Goal: Task Accomplishment & Management: Use online tool/utility

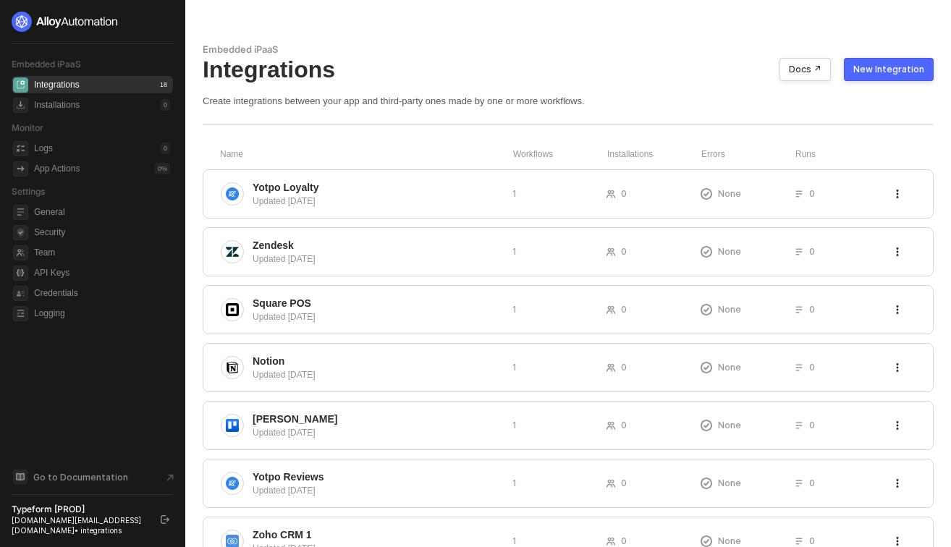
scroll to position [18, 0]
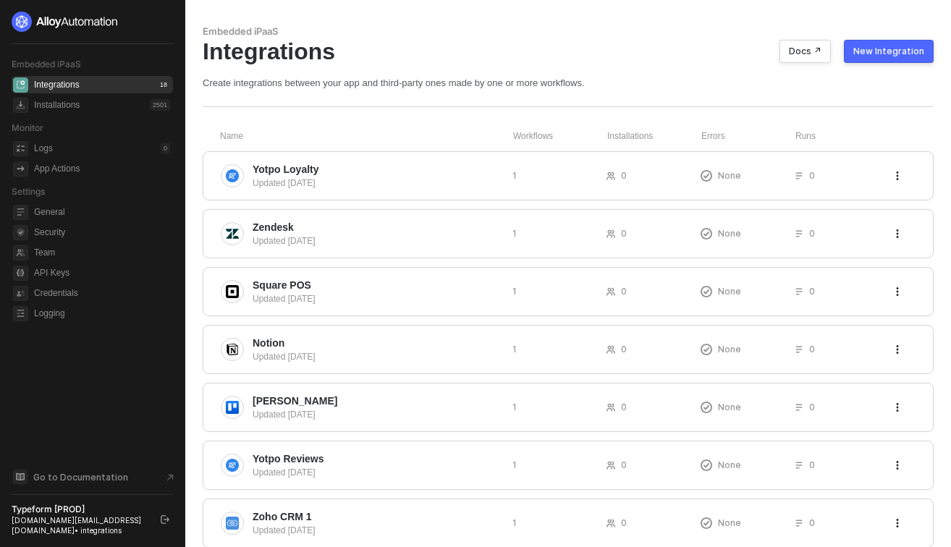
click at [884, 52] on div "New Integration" at bounding box center [888, 52] width 71 height 12
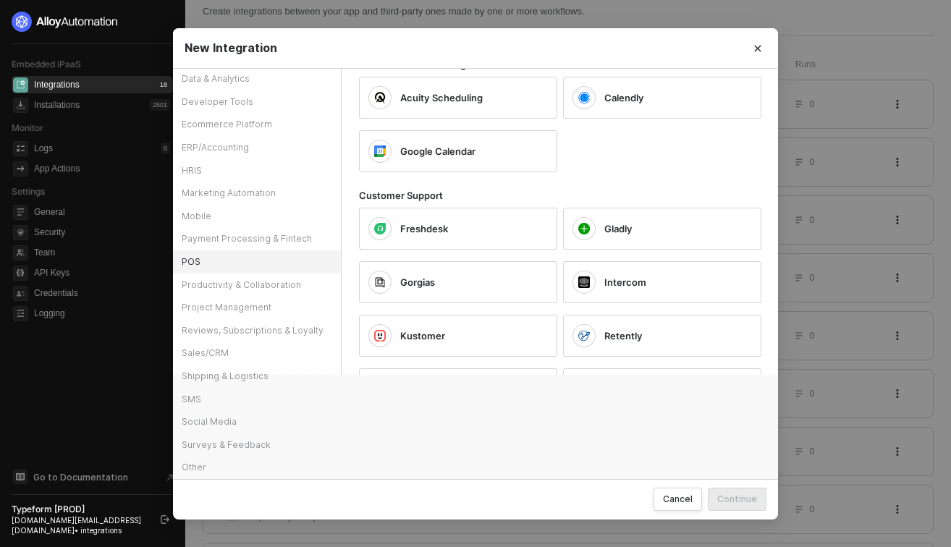
scroll to position [93, 0]
click at [217, 395] on div "SMS" at bounding box center [257, 399] width 168 height 23
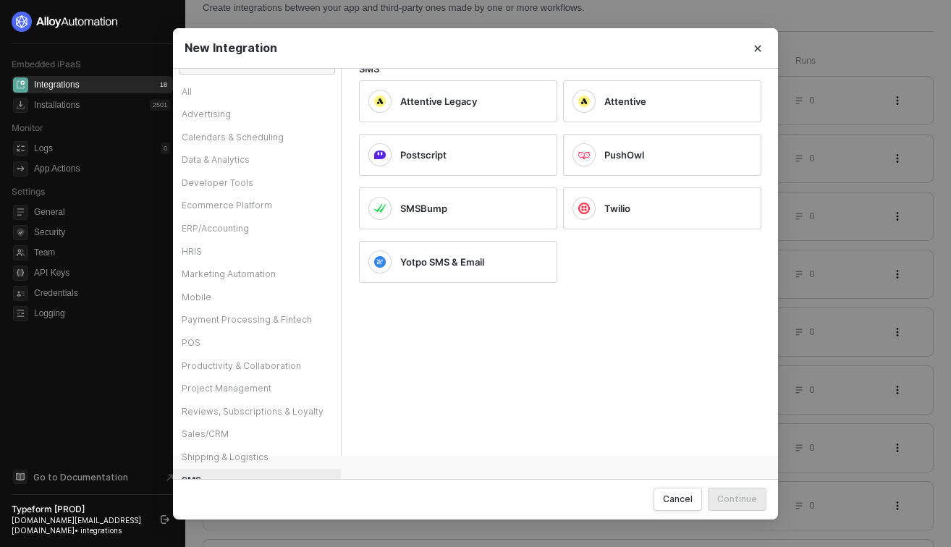
scroll to position [0, 0]
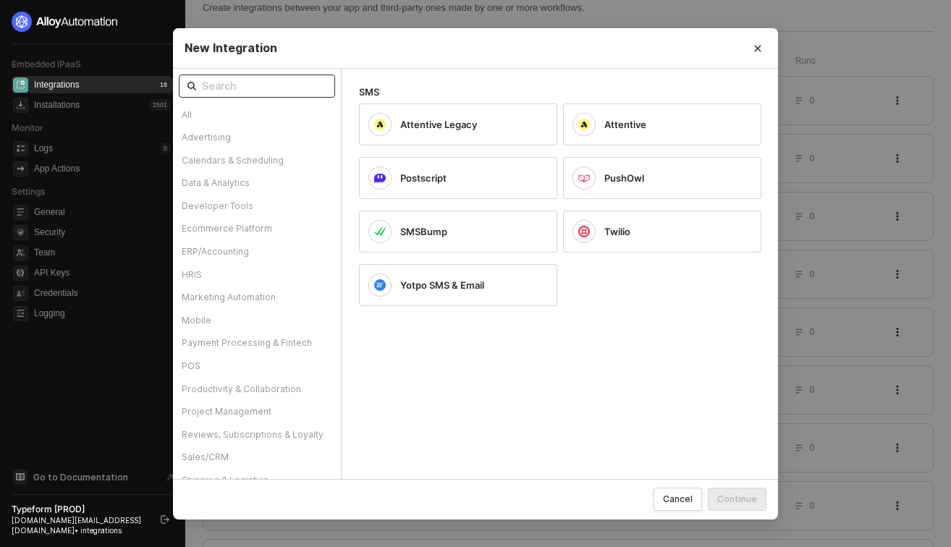
click at [251, 89] on input "text" at bounding box center [264, 86] width 124 height 16
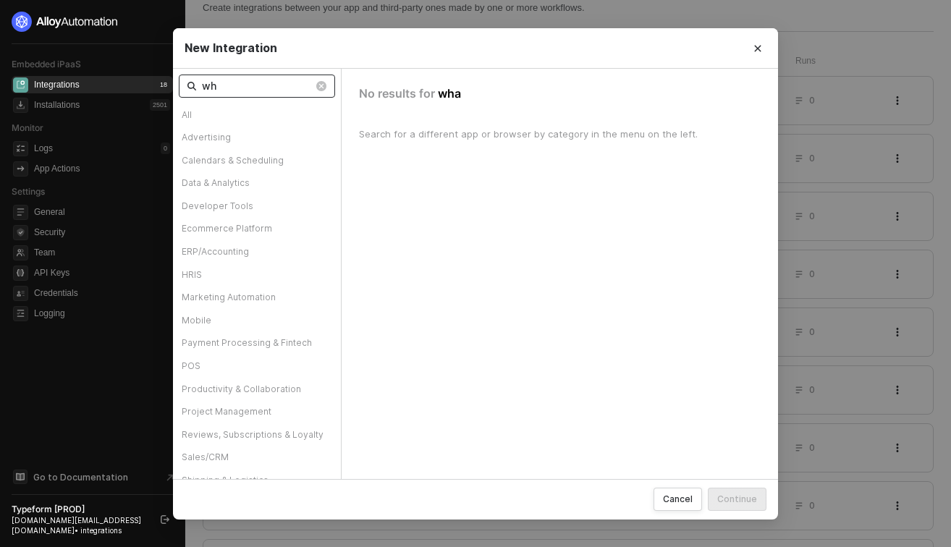
type input "w"
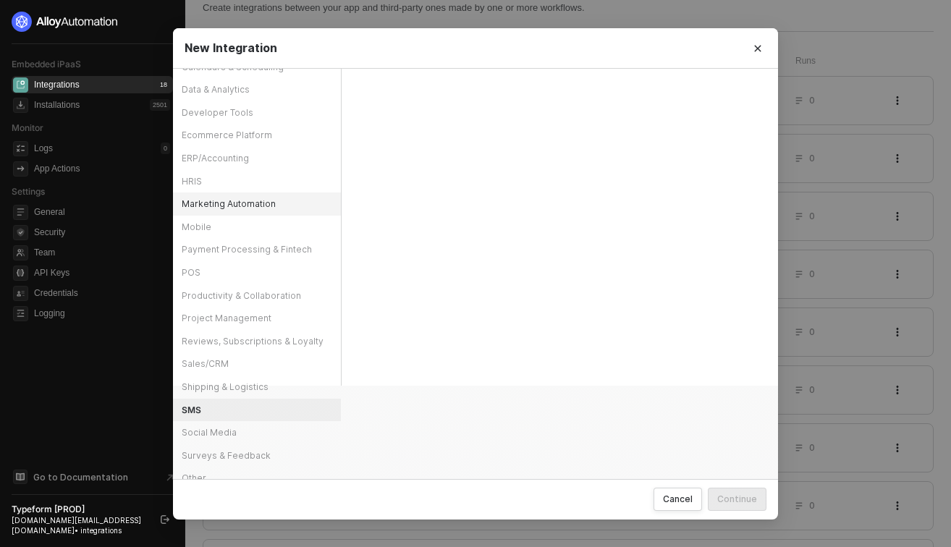
scroll to position [104, 0]
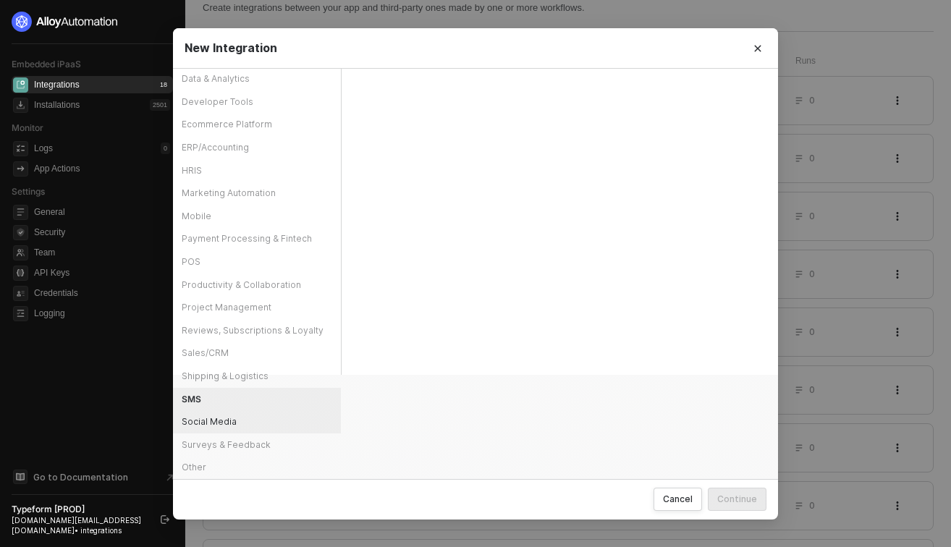
type input "meta"
click at [233, 423] on div "Social Media" at bounding box center [257, 421] width 168 height 23
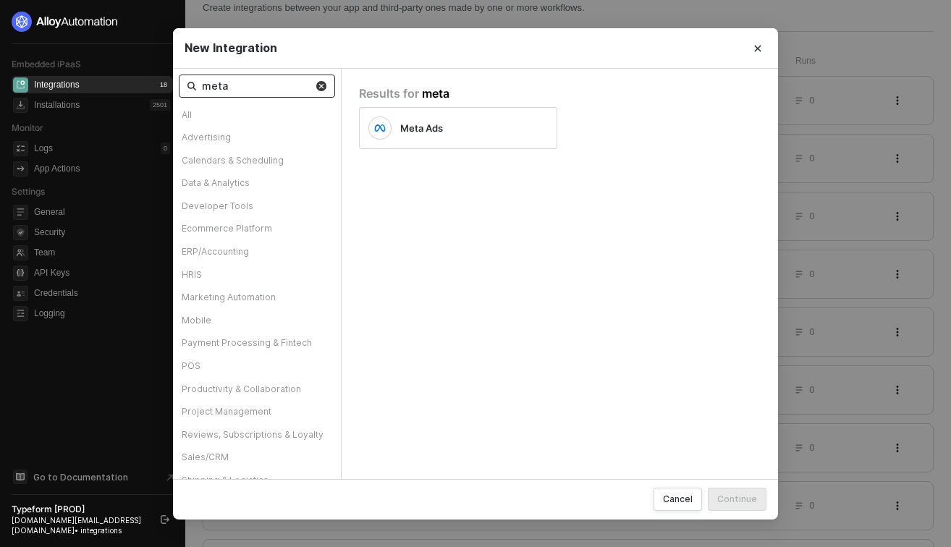
click at [320, 82] on img at bounding box center [321, 86] width 10 height 10
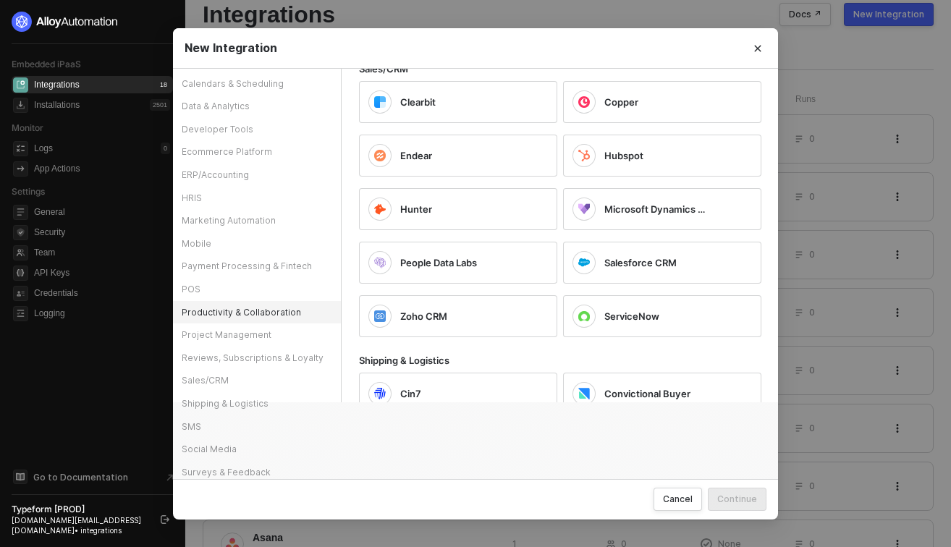
scroll to position [104, 0]
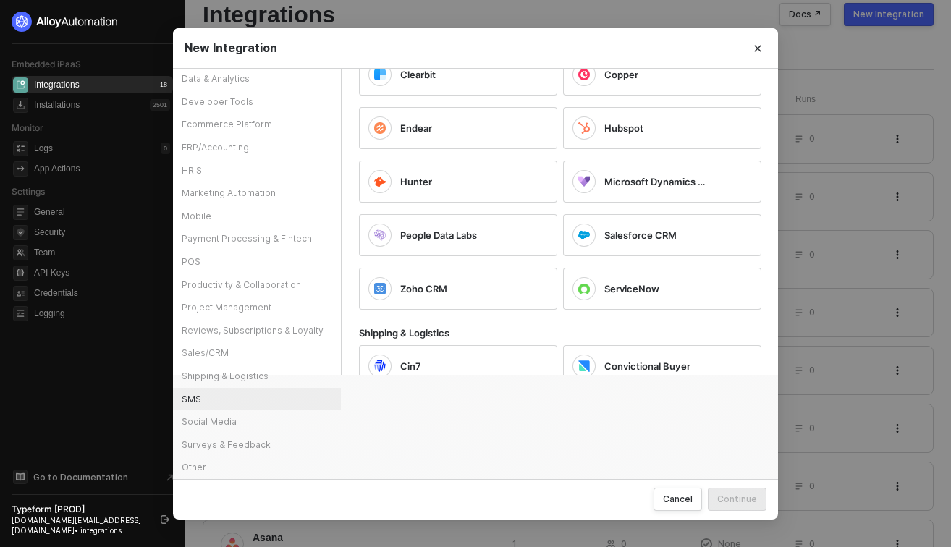
click at [197, 402] on div "SMS" at bounding box center [257, 399] width 168 height 23
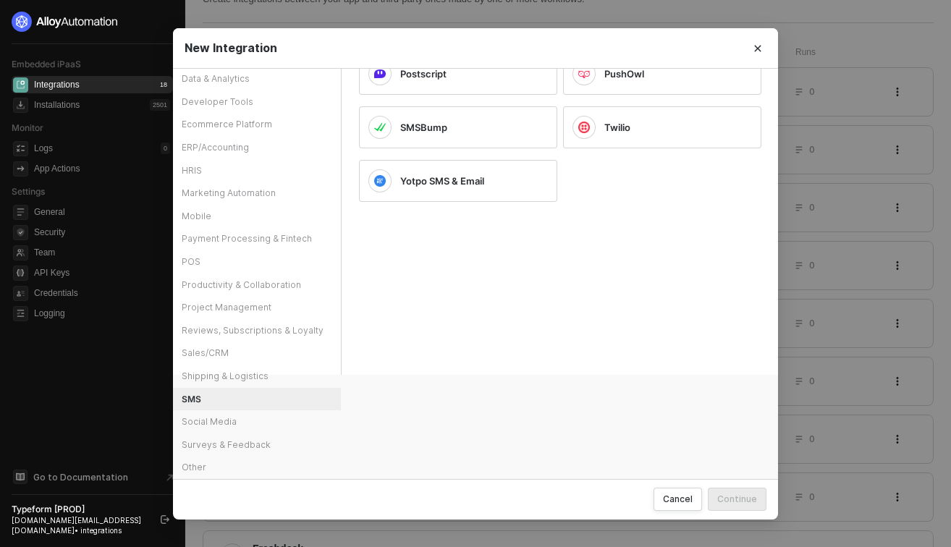
scroll to position [0, 0]
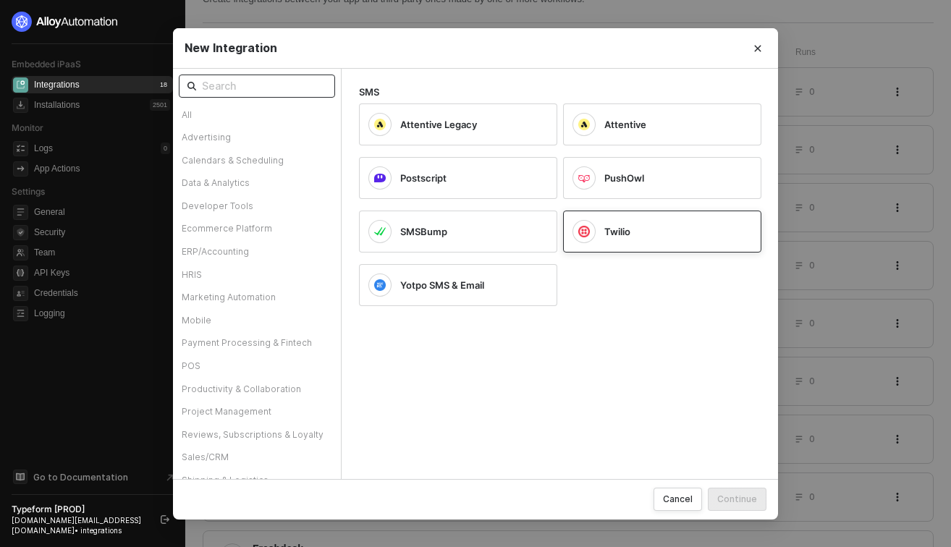
click at [595, 231] on div at bounding box center [583, 231] width 23 height 23
click at [725, 503] on div "Continue" at bounding box center [737, 499] width 40 height 12
